Goal: Task Accomplishment & Management: Manage account settings

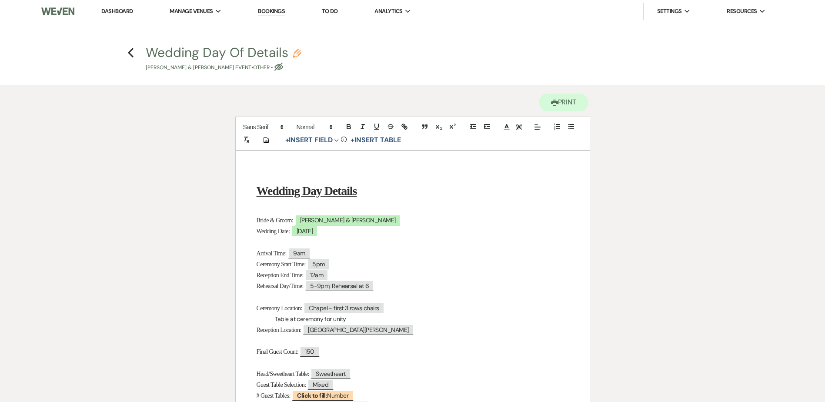
click at [117, 12] on link "Dashboard" at bounding box center [116, 10] width 31 height 7
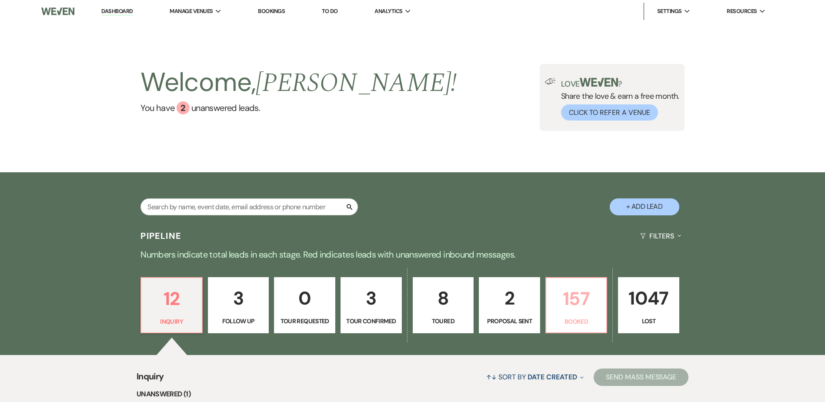
drag, startPoint x: 561, startPoint y: 295, endPoint x: 474, endPoint y: 203, distance: 126.5
click at [561, 295] on p "157" at bounding box center [577, 298] width 50 height 29
select select "7"
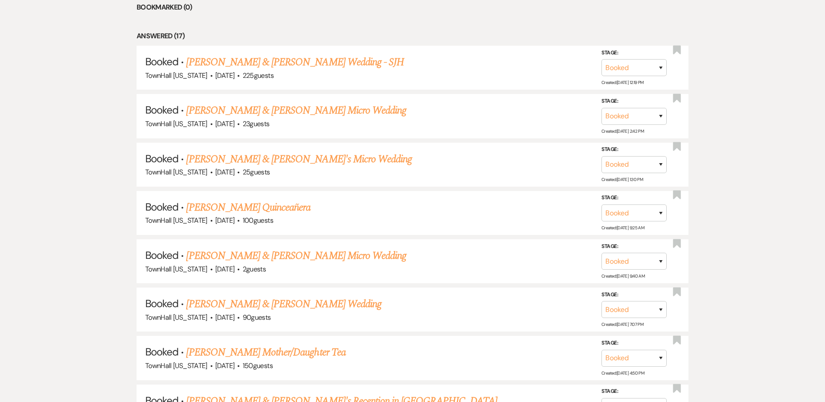
scroll to position [479, 0]
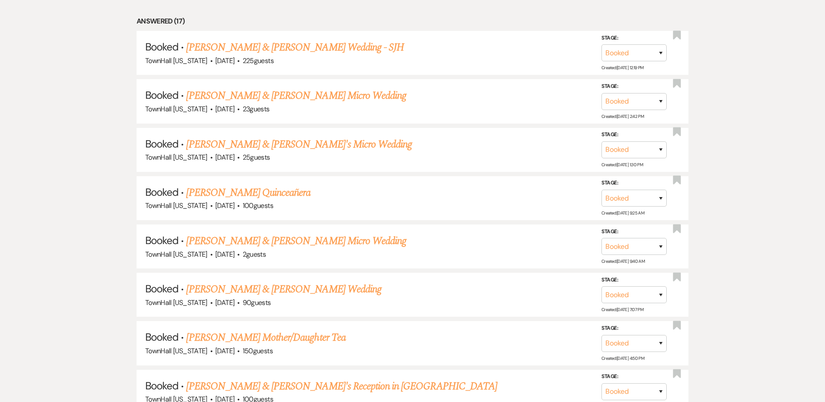
drag, startPoint x: 235, startPoint y: 287, endPoint x: 233, endPoint y: 282, distance: 5.7
click at [235, 286] on link "Raymond Gagliardi & Jacqueline Ramirez's Wedding" at bounding box center [283, 290] width 195 height 16
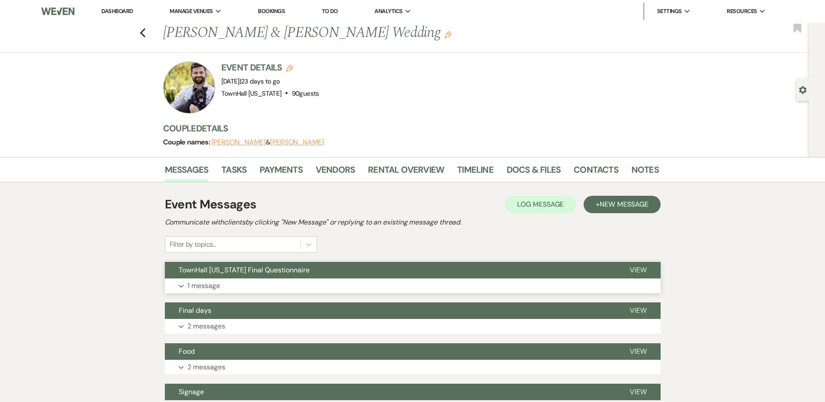
click at [221, 278] on button "TownHall Texas Final Questionnaire" at bounding box center [390, 270] width 451 height 17
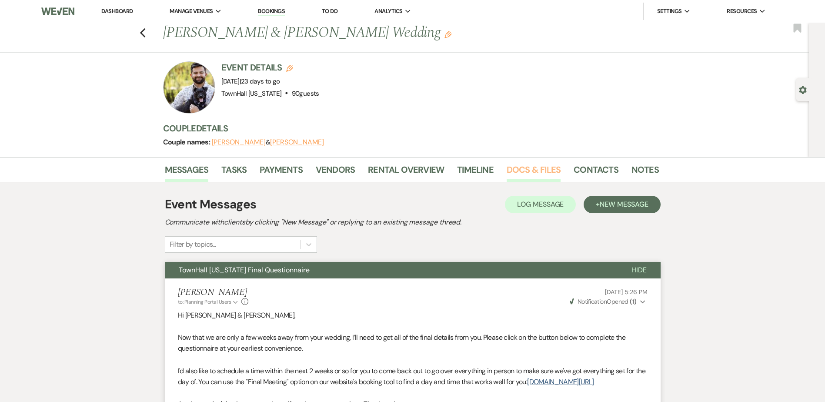
click at [521, 170] on link "Docs & Files" at bounding box center [534, 172] width 54 height 19
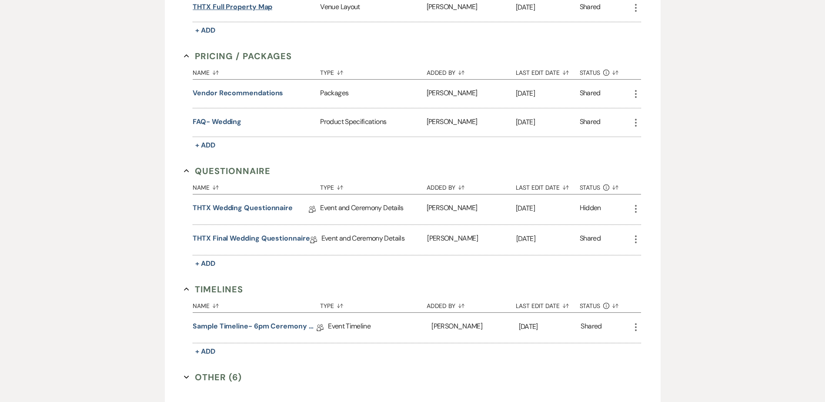
scroll to position [433, 0]
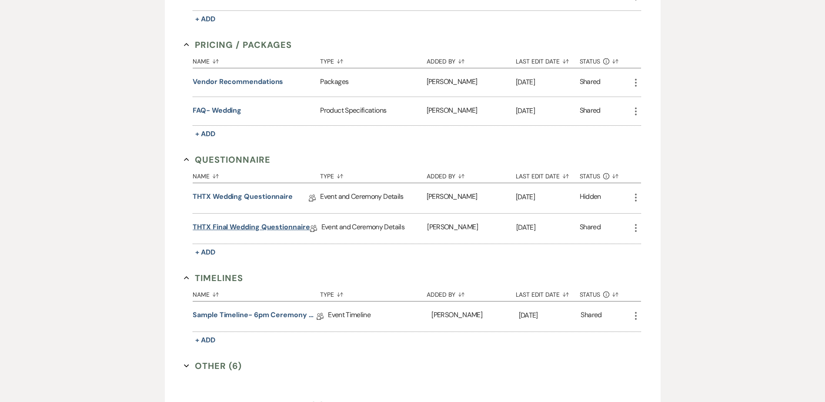
click at [218, 225] on link "THTX Final Wedding Questionnaire" at bounding box center [251, 228] width 117 height 13
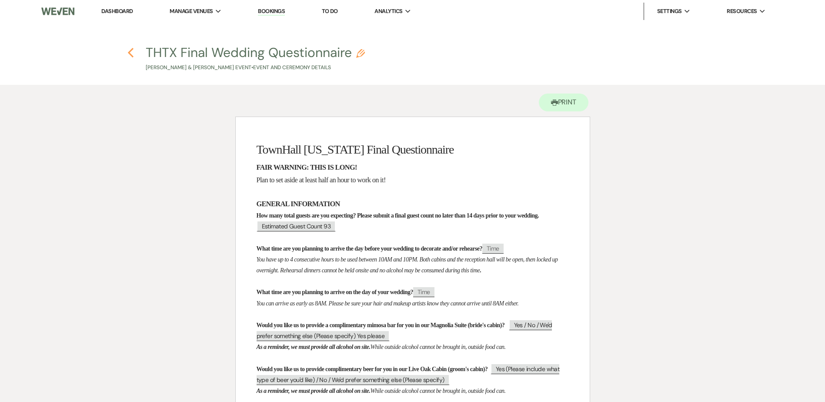
click at [131, 50] on use "button" at bounding box center [131, 53] width 6 height 10
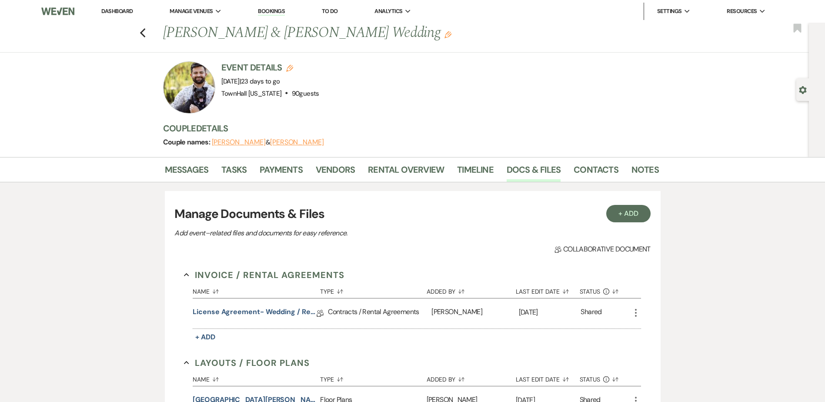
drag, startPoint x: 116, startPoint y: 14, endPoint x: 109, endPoint y: 10, distance: 7.8
click at [116, 14] on link "Dashboard" at bounding box center [116, 10] width 31 height 7
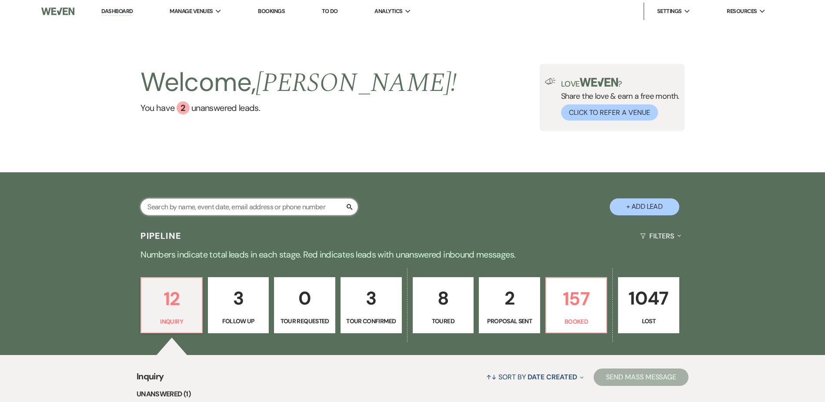
click at [313, 210] on input "text" at bounding box center [250, 206] width 218 height 17
click at [532, 296] on p "2" at bounding box center [510, 298] width 50 height 29
select select "6"
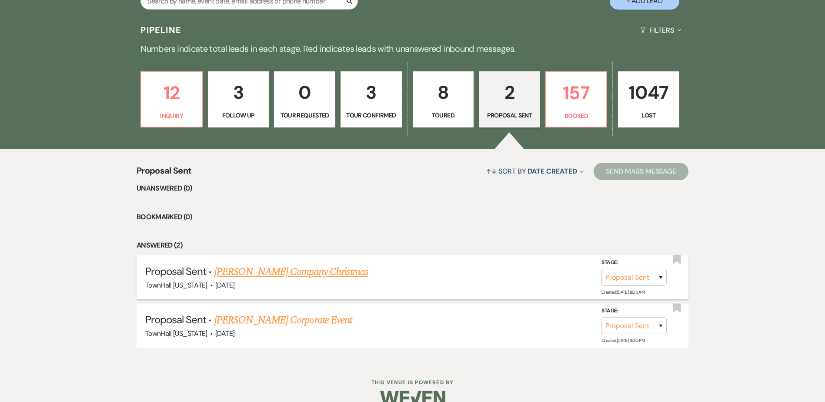
scroll to position [222, 0]
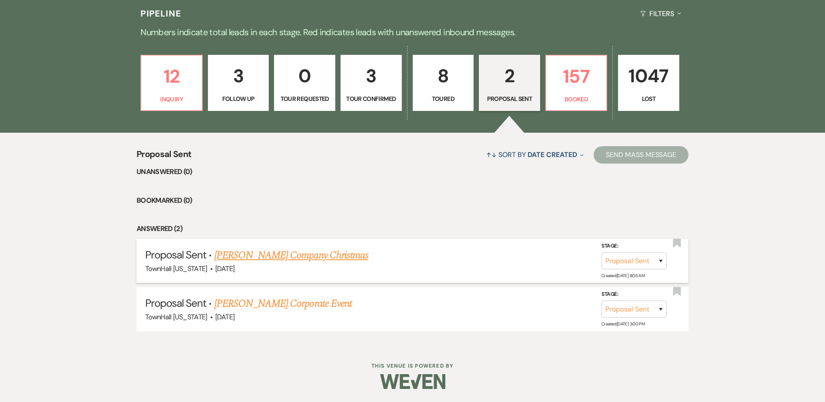
click at [352, 256] on link "Dominic Tracy's Company Christmas" at bounding box center [292, 256] width 154 height 16
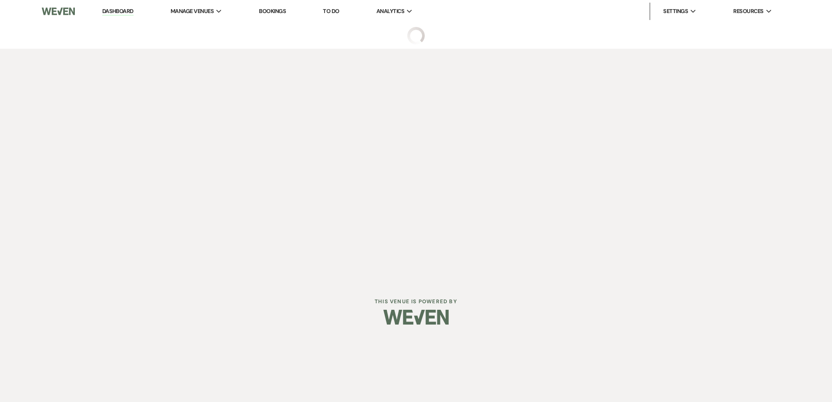
select select "6"
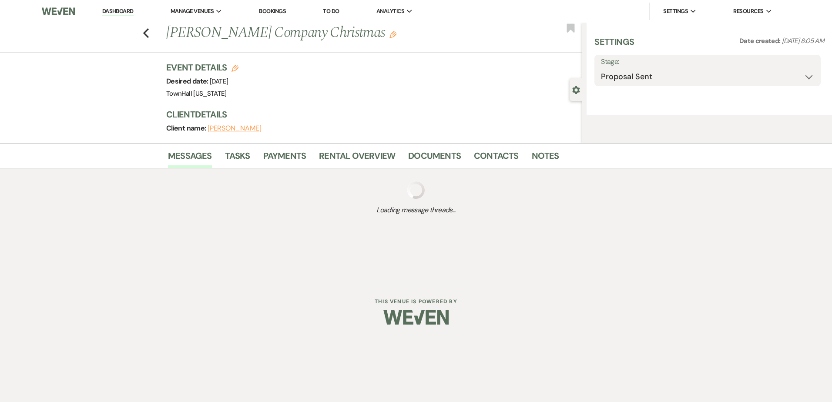
select select "5"
select select "13"
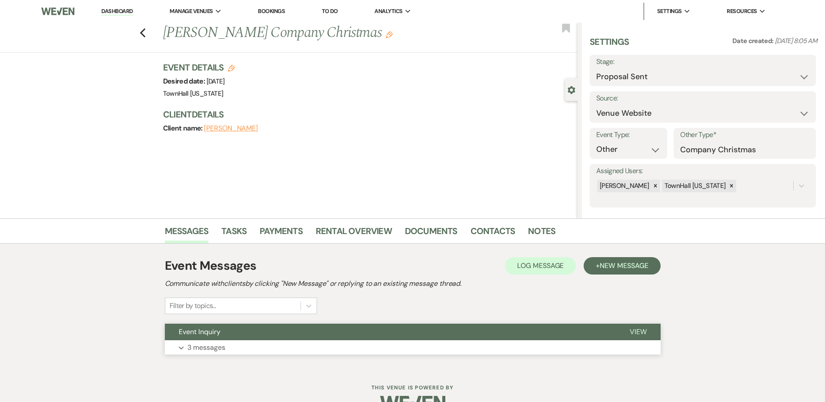
click at [383, 330] on button "Event Inquiry" at bounding box center [390, 332] width 451 height 17
